Goal: Obtain resource: Obtain resource

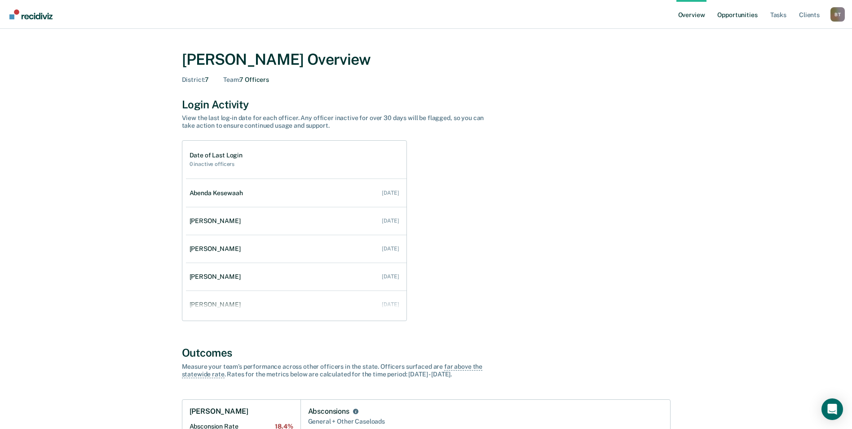
click at [732, 14] on link "Opportunities" at bounding box center [738, 14] width 44 height 29
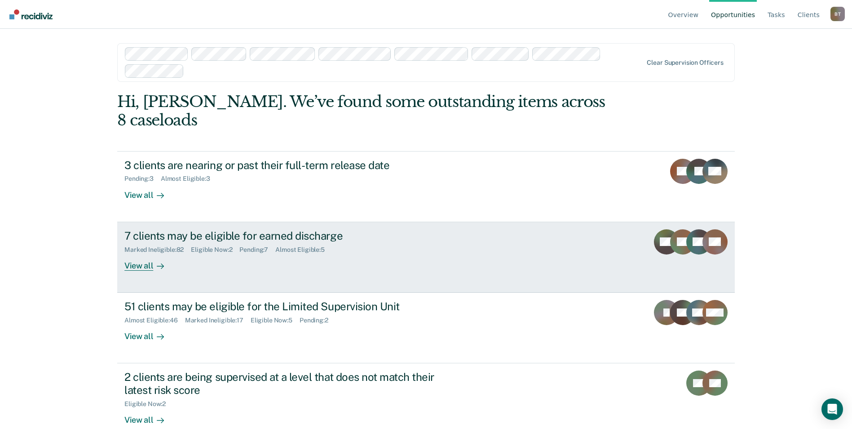
click at [140, 253] on div "View all" at bounding box center [149, 262] width 50 height 18
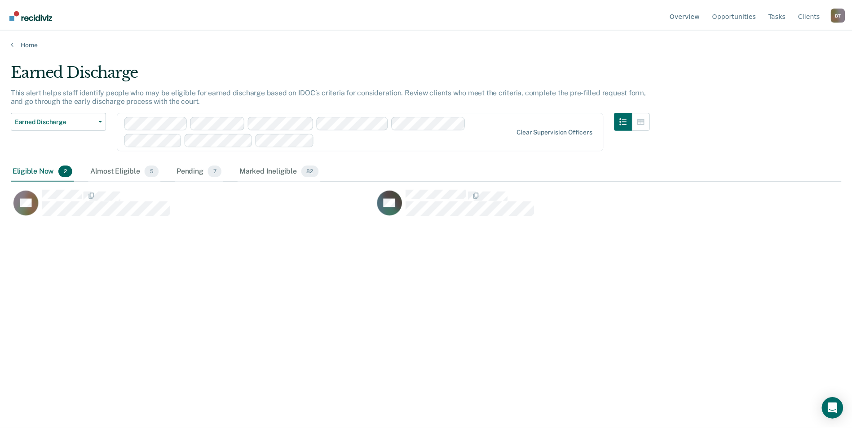
scroll to position [293, 831]
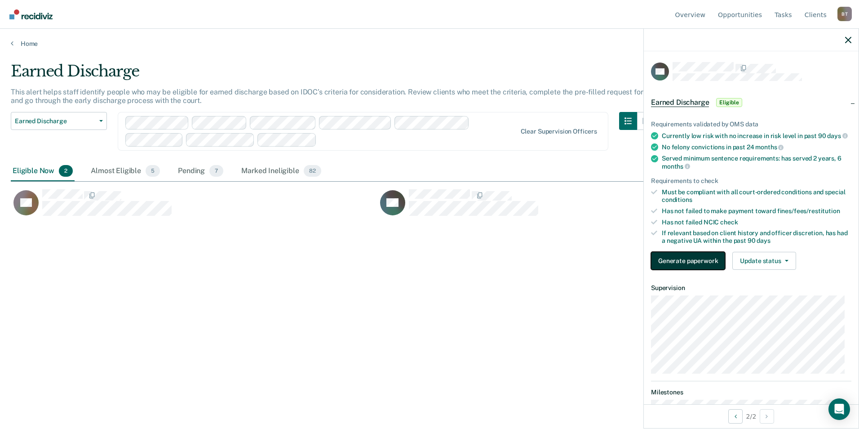
click at [698, 266] on button "Generate paperwork" at bounding box center [688, 261] width 74 height 18
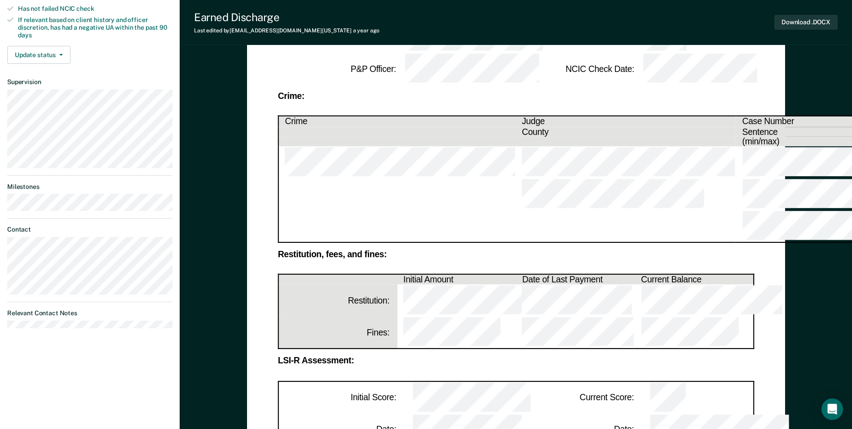
scroll to position [45, 0]
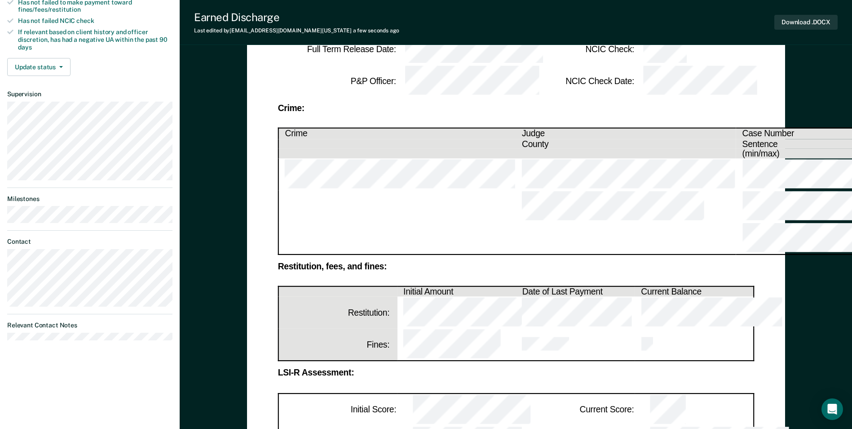
scroll to position [180, 0]
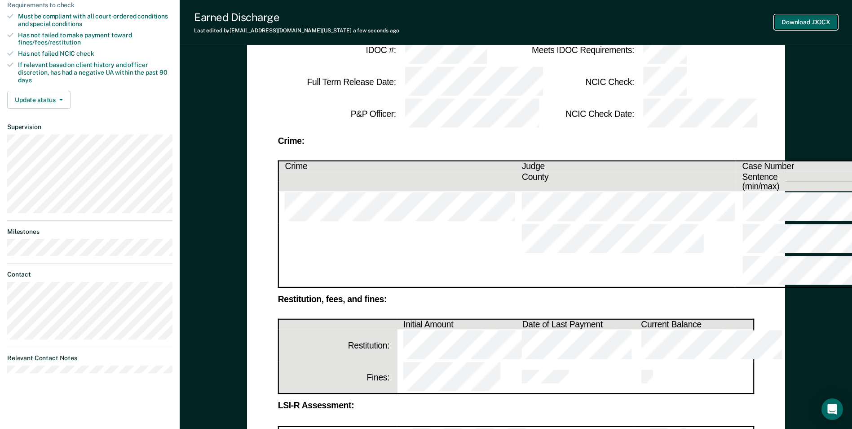
click at [791, 22] on button "Download .DOCX" at bounding box center [806, 22] width 63 height 15
